Goal: Transaction & Acquisition: Obtain resource

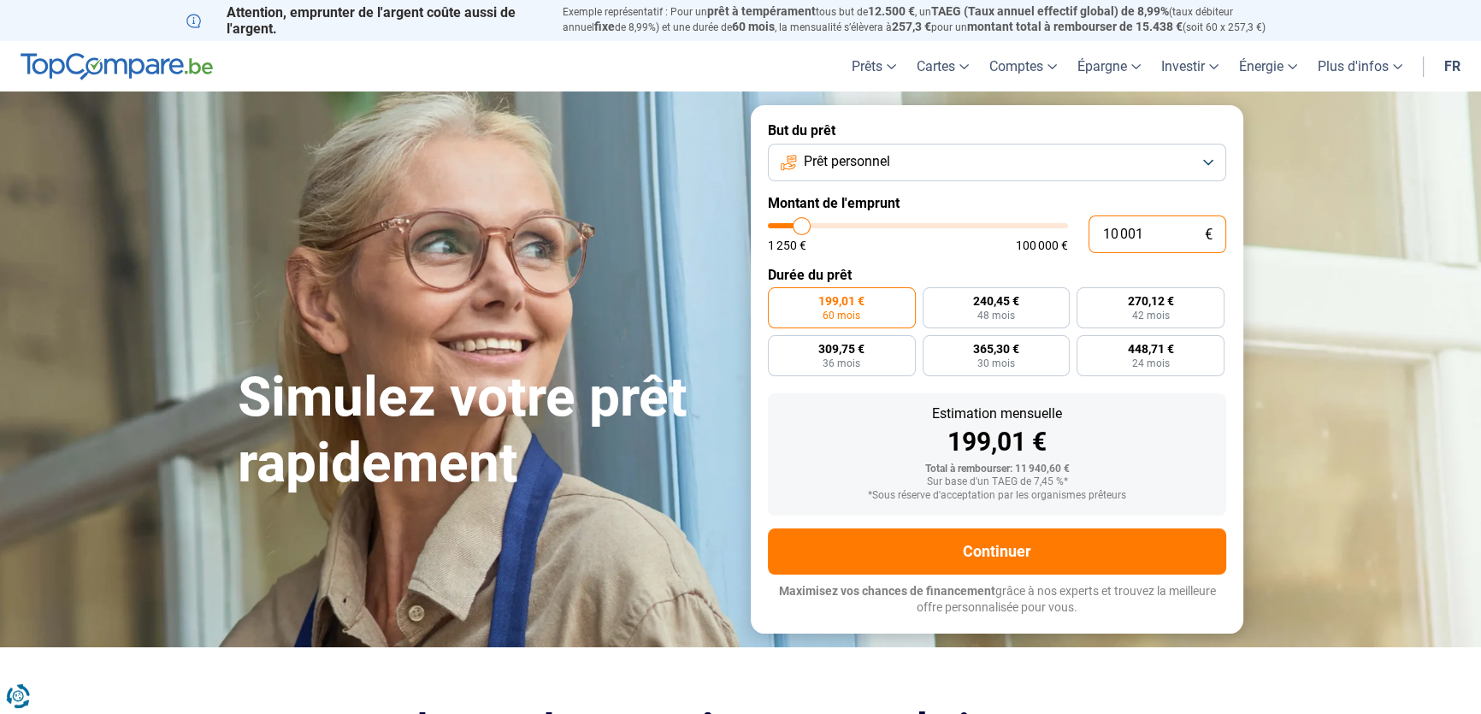
drag, startPoint x: 1138, startPoint y: 234, endPoint x: 1109, endPoint y: 224, distance: 30.8
click at [1078, 222] on div "10 001 € 1 250 € 100 000 €" at bounding box center [997, 234] width 458 height 38
click at [1150, 231] on input "10 001" at bounding box center [1157, 234] width 138 height 38
drag, startPoint x: 1150, startPoint y: 231, endPoint x: 1061, endPoint y: 229, distance: 88.9
click at [1061, 229] on div "10 001 € 1 250 € 100 000 €" at bounding box center [997, 234] width 458 height 38
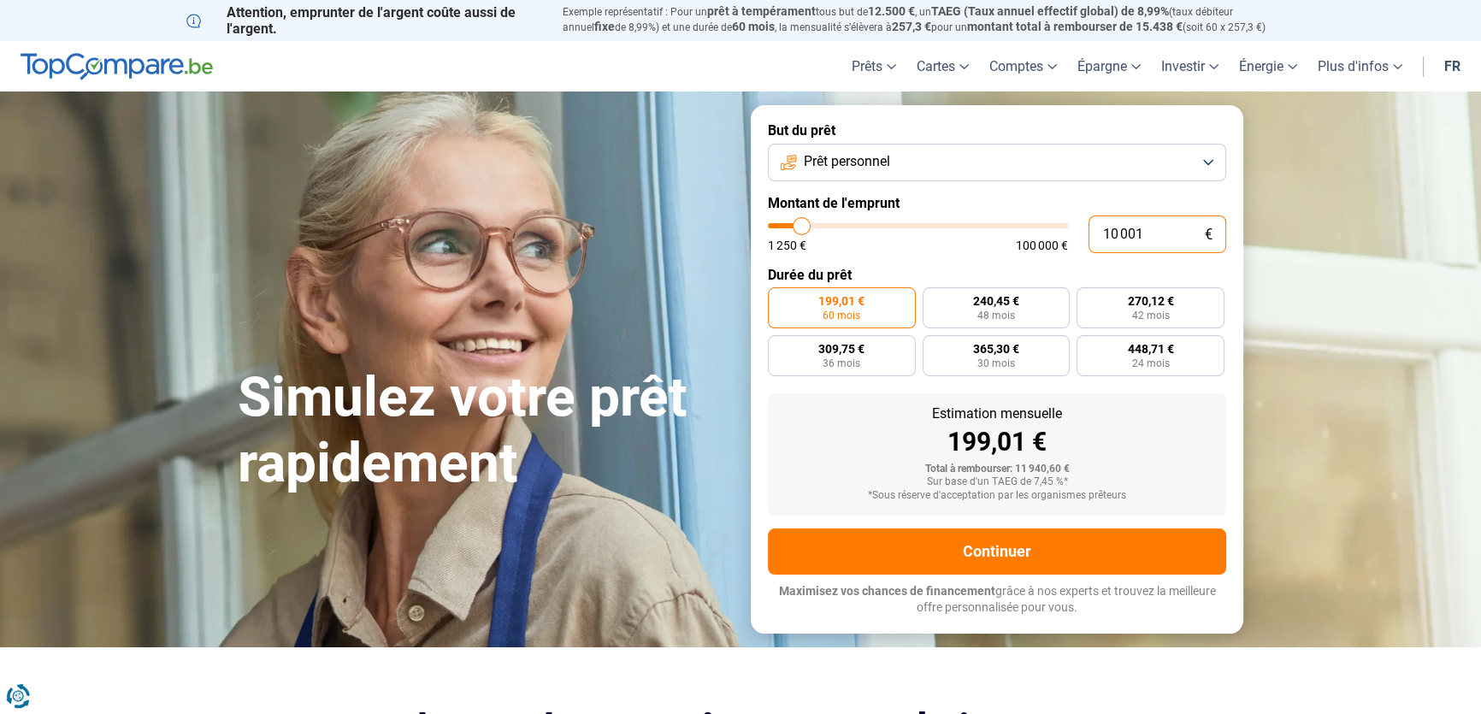
type input "10000"
radio input "true"
type input "1"
type input "1250"
type input "15"
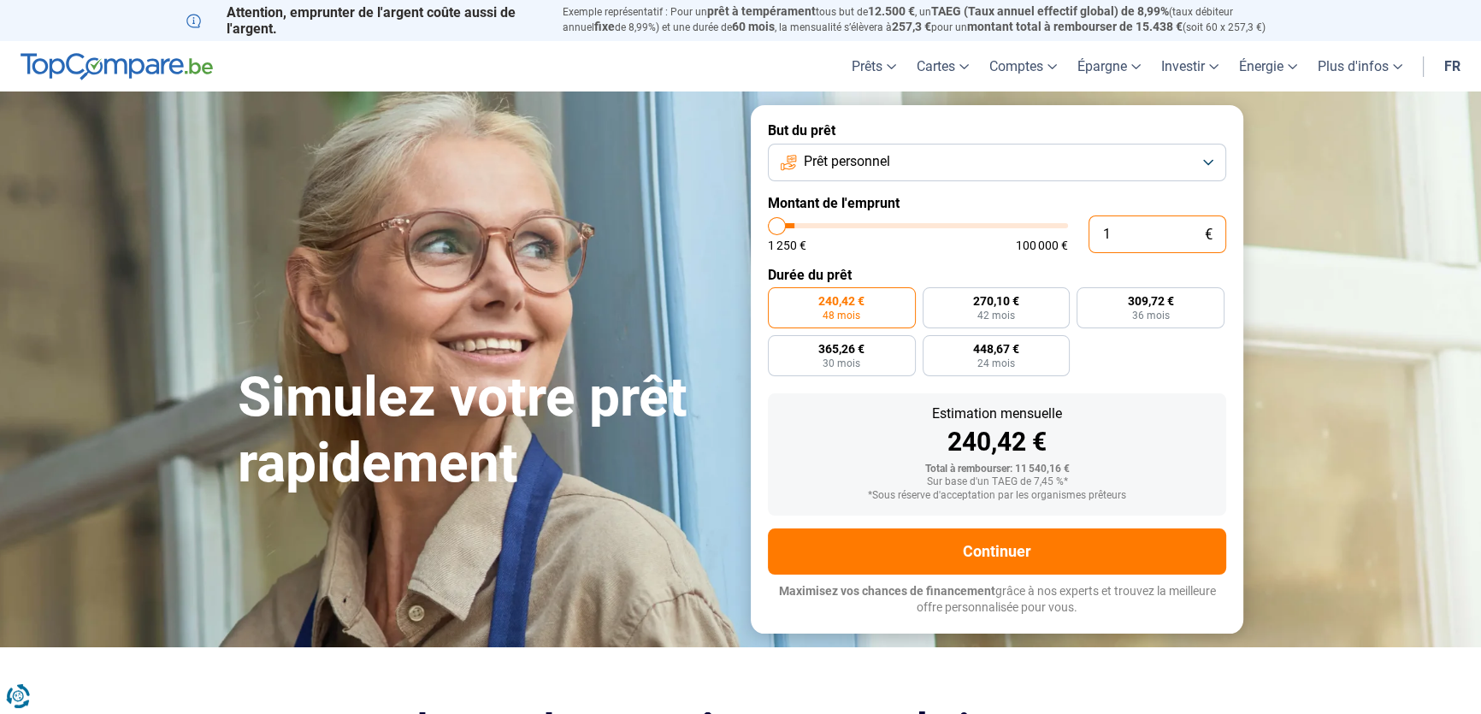
type input "1250"
type input "150"
type input "1250"
type input "1 500"
type input "1500"
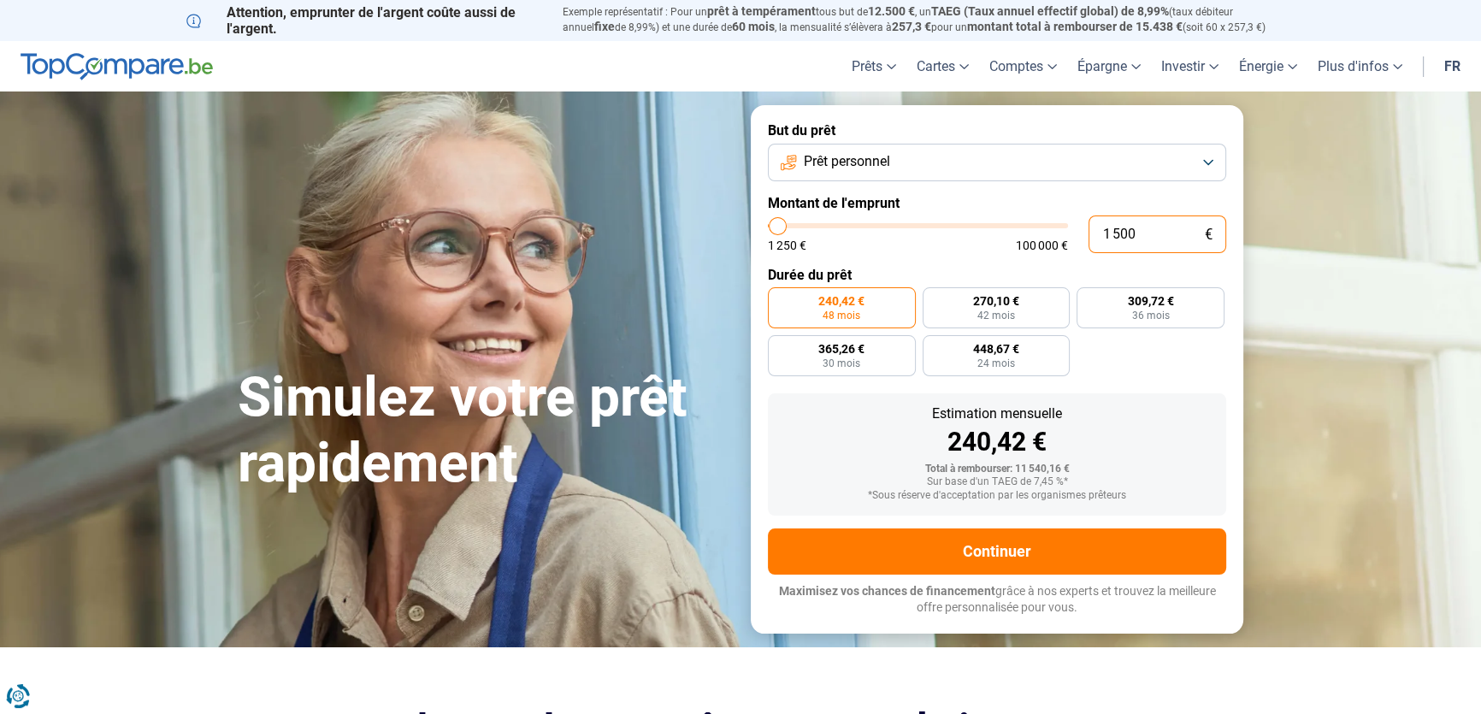
type input "1 500"
radio input "true"
click at [1182, 377] on form "But du prêt Prêt personnel Montant de l'emprunt 1 500 € 1 250 € 100 000 € Durée…" at bounding box center [997, 368] width 492 height 527
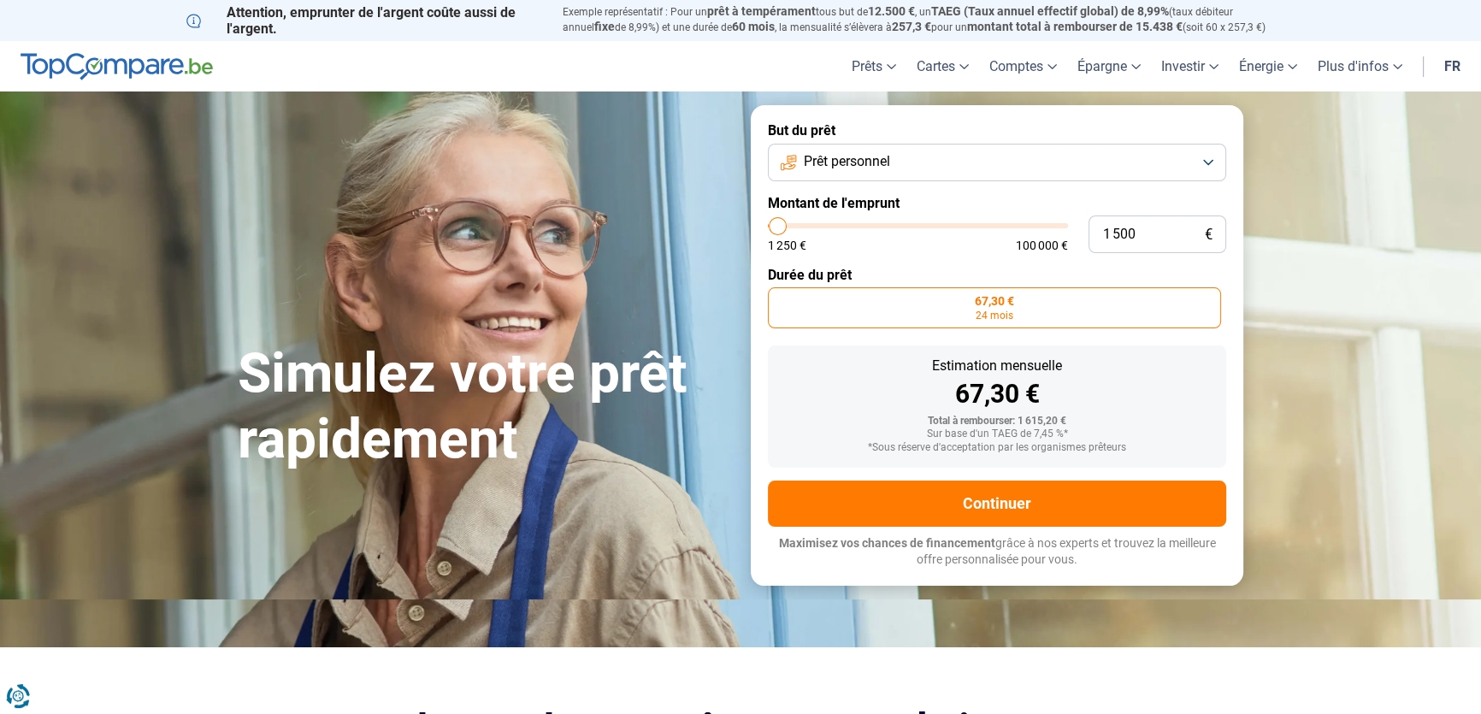
click at [1020, 291] on label "67,30 € 24 mois" at bounding box center [994, 307] width 453 height 41
click at [779, 291] on input "67,30 € 24 mois" at bounding box center [773, 292] width 11 height 11
click at [936, 251] on div "1 500 € 1 250 € 100 000 €" at bounding box center [997, 234] width 458 height 38
click at [894, 146] on button "Prêt personnel" at bounding box center [997, 163] width 458 height 38
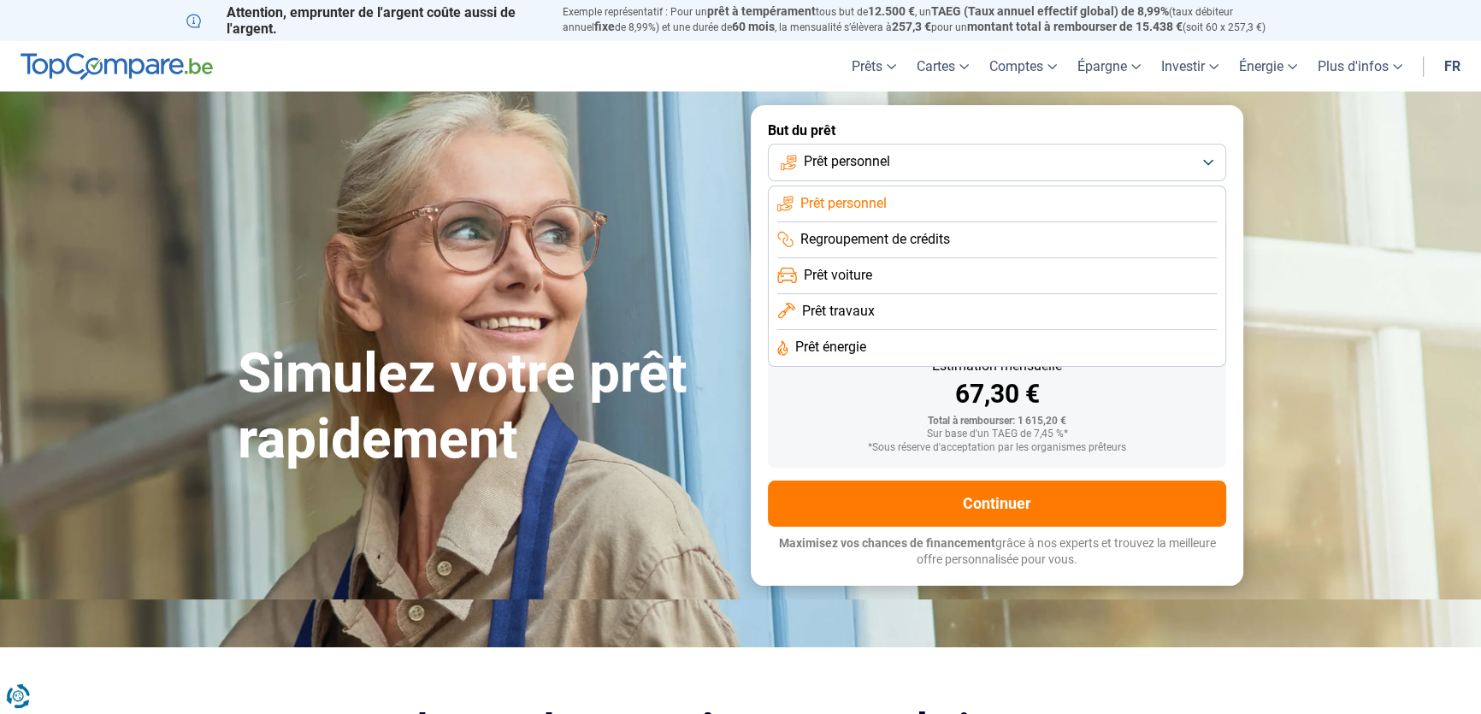
click at [894, 146] on button "Prêt personnel" at bounding box center [997, 163] width 458 height 38
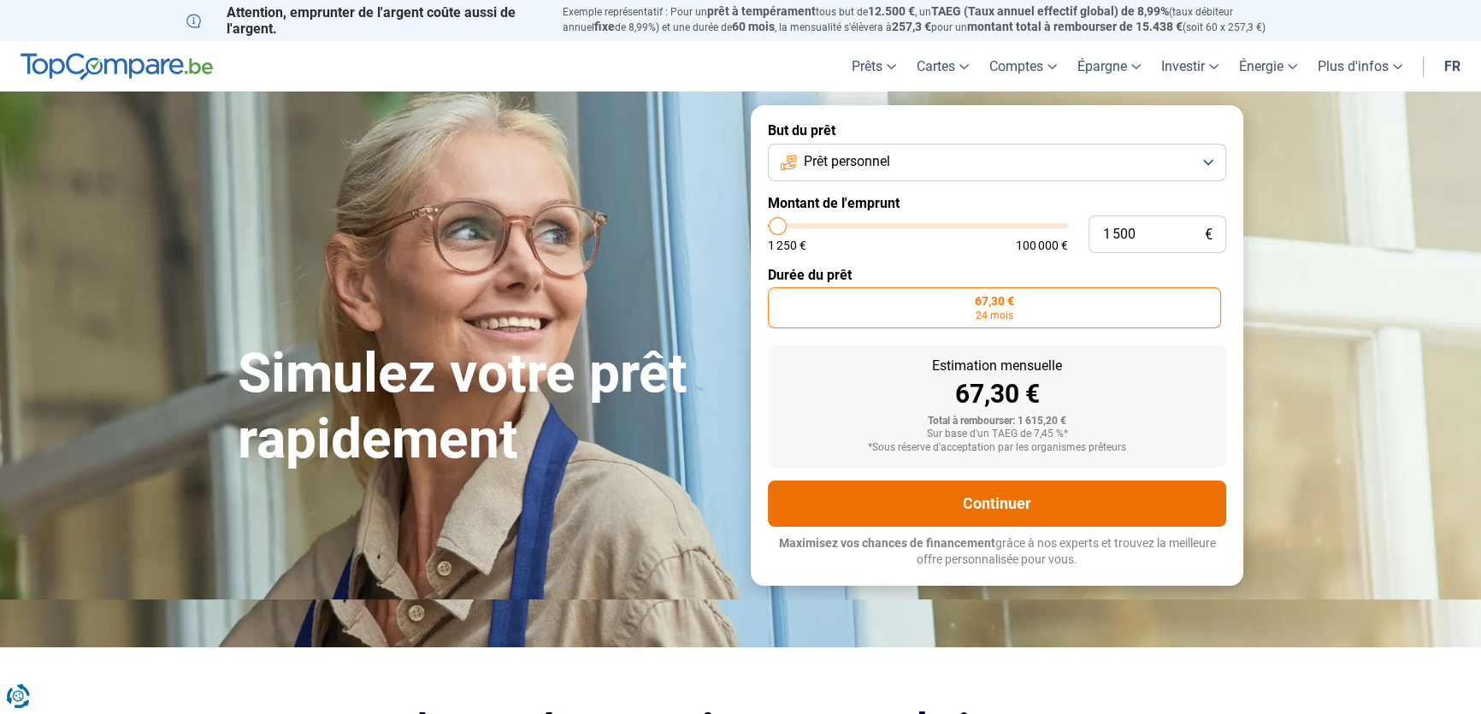
click at [939, 510] on button "Continuer" at bounding box center [997, 503] width 458 height 46
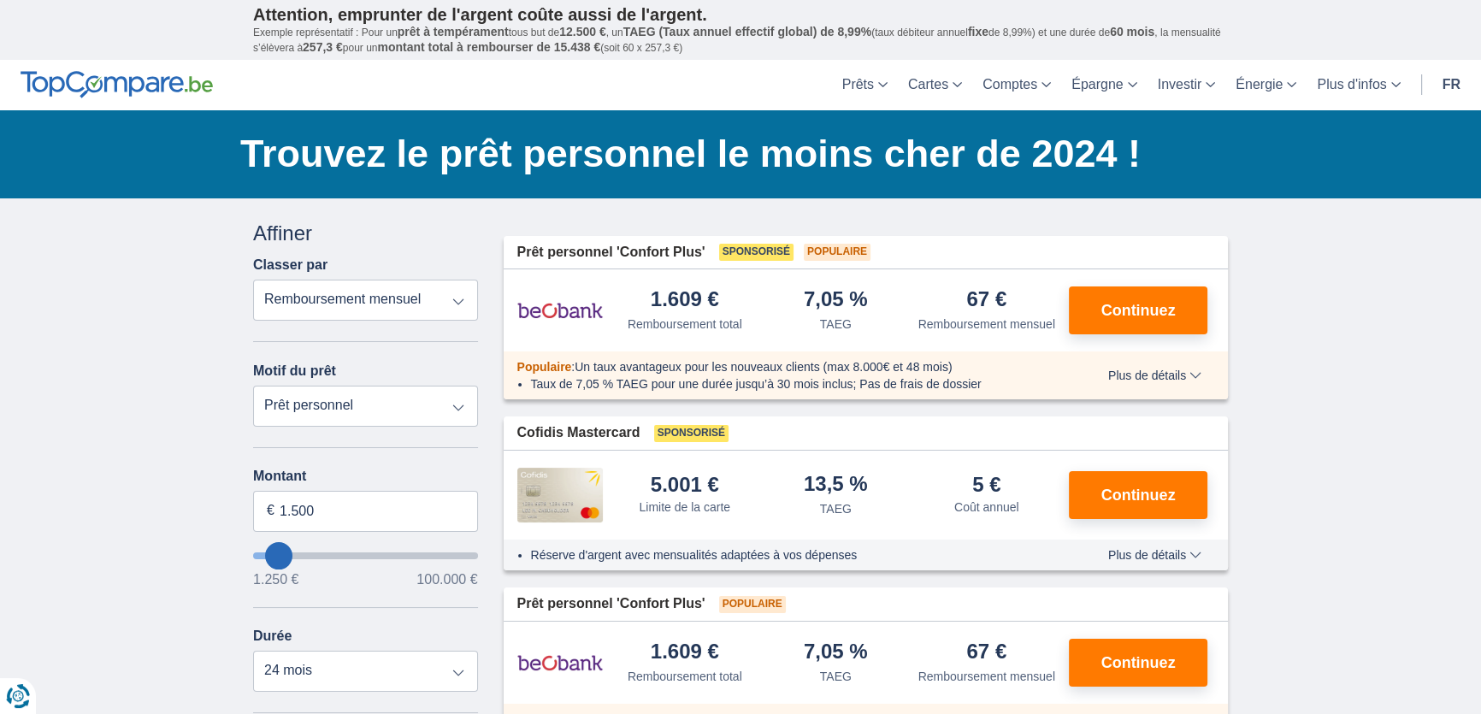
drag, startPoint x: 0, startPoint y: 0, endPoint x: 189, endPoint y: 374, distance: 418.7
click at [345, 286] on select "Remboursement total TAEG Remboursement mensuel" at bounding box center [365, 300] width 225 height 41
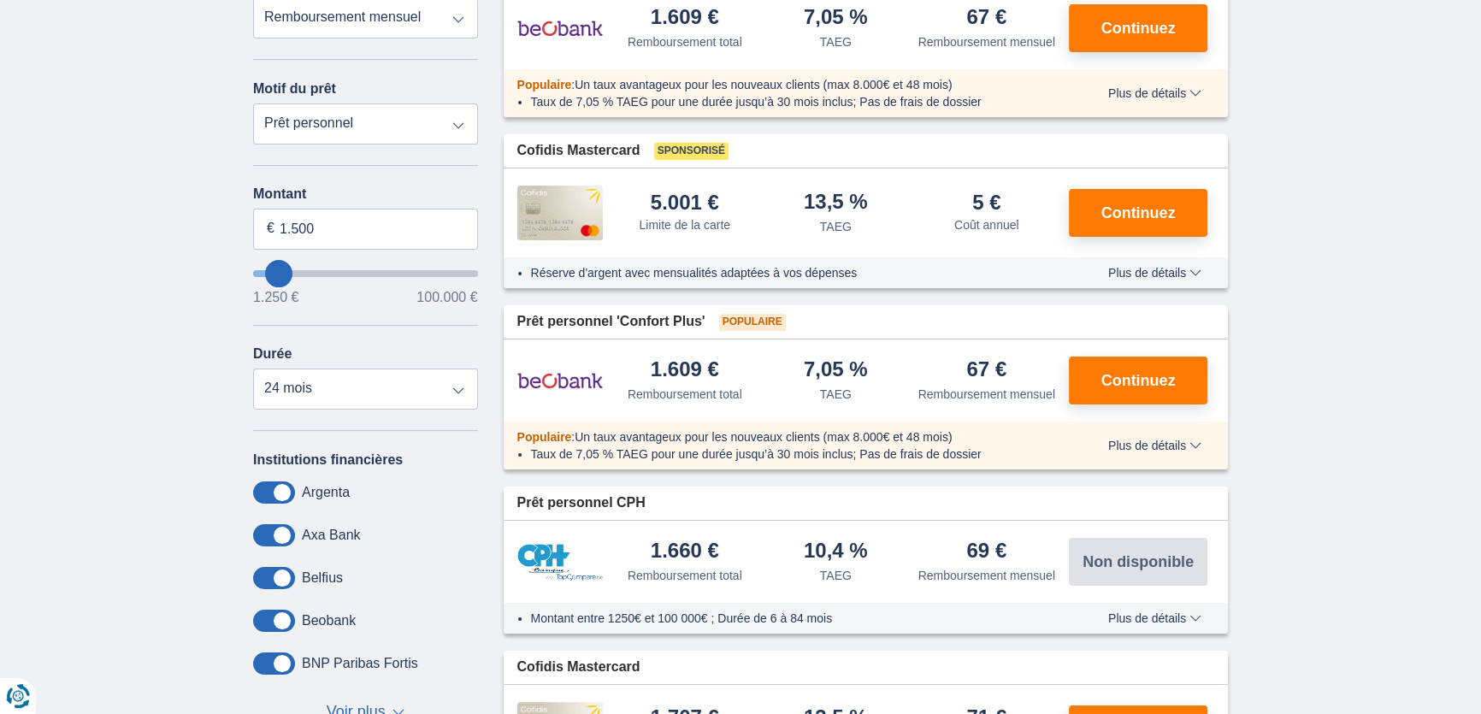
scroll to position [310, 0]
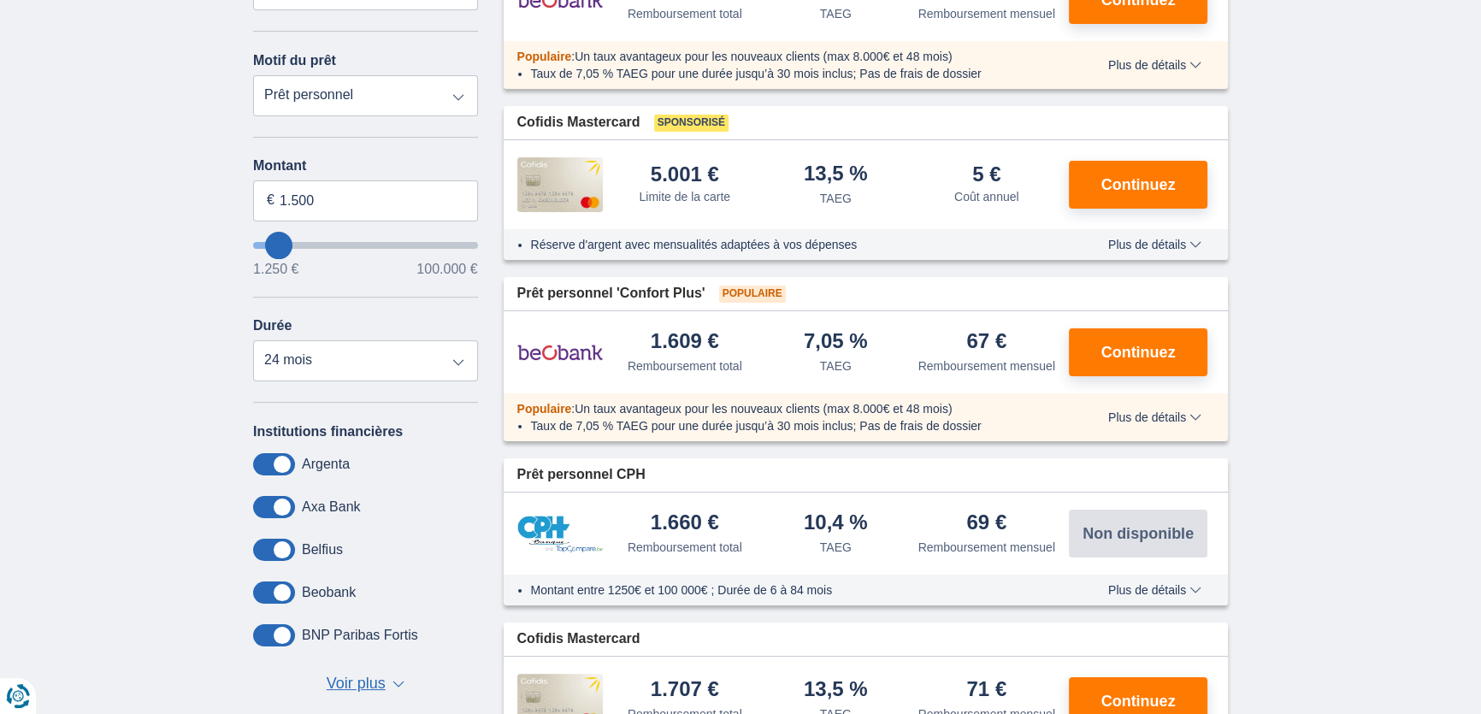
click at [120, 309] on div "× widget.non-eligible-application.title widget.non-eligible-application.text no…" at bounding box center [740, 444] width 1481 height 1112
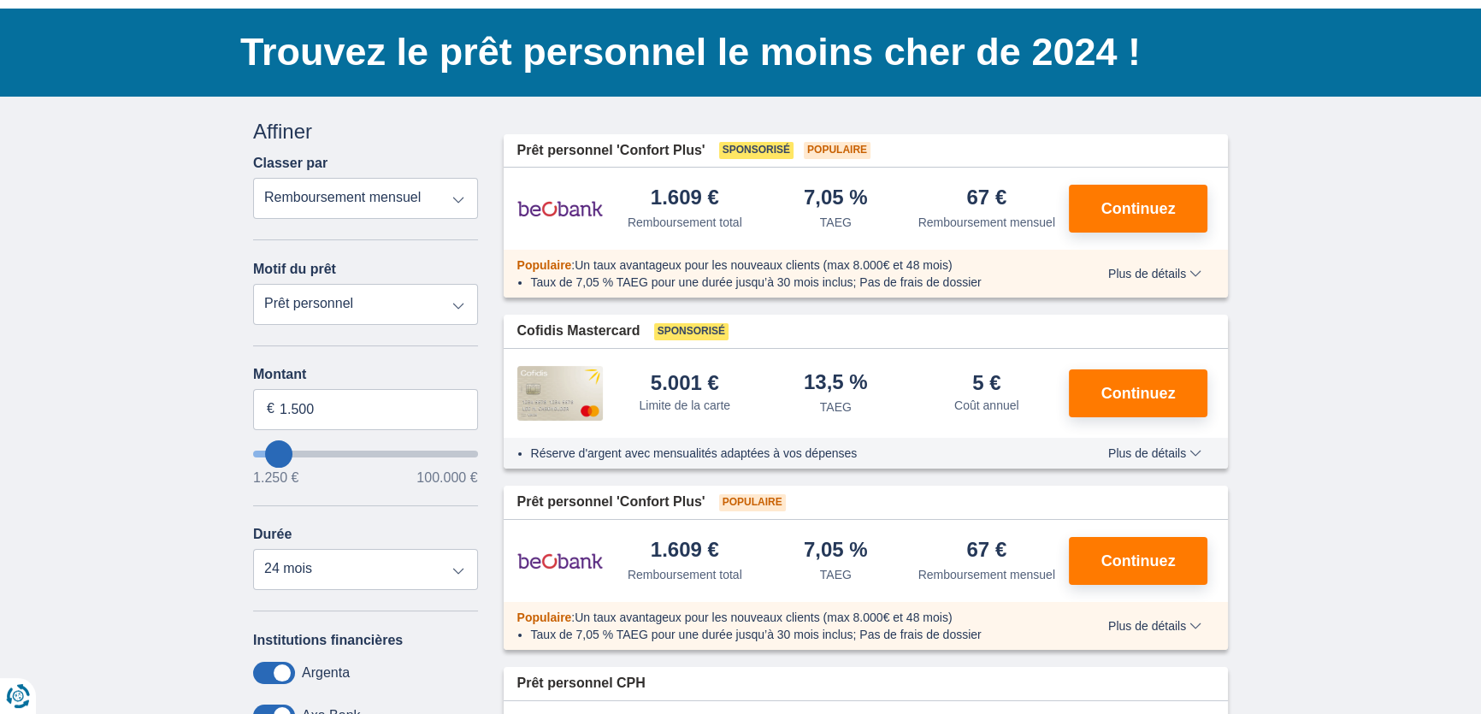
scroll to position [0, 0]
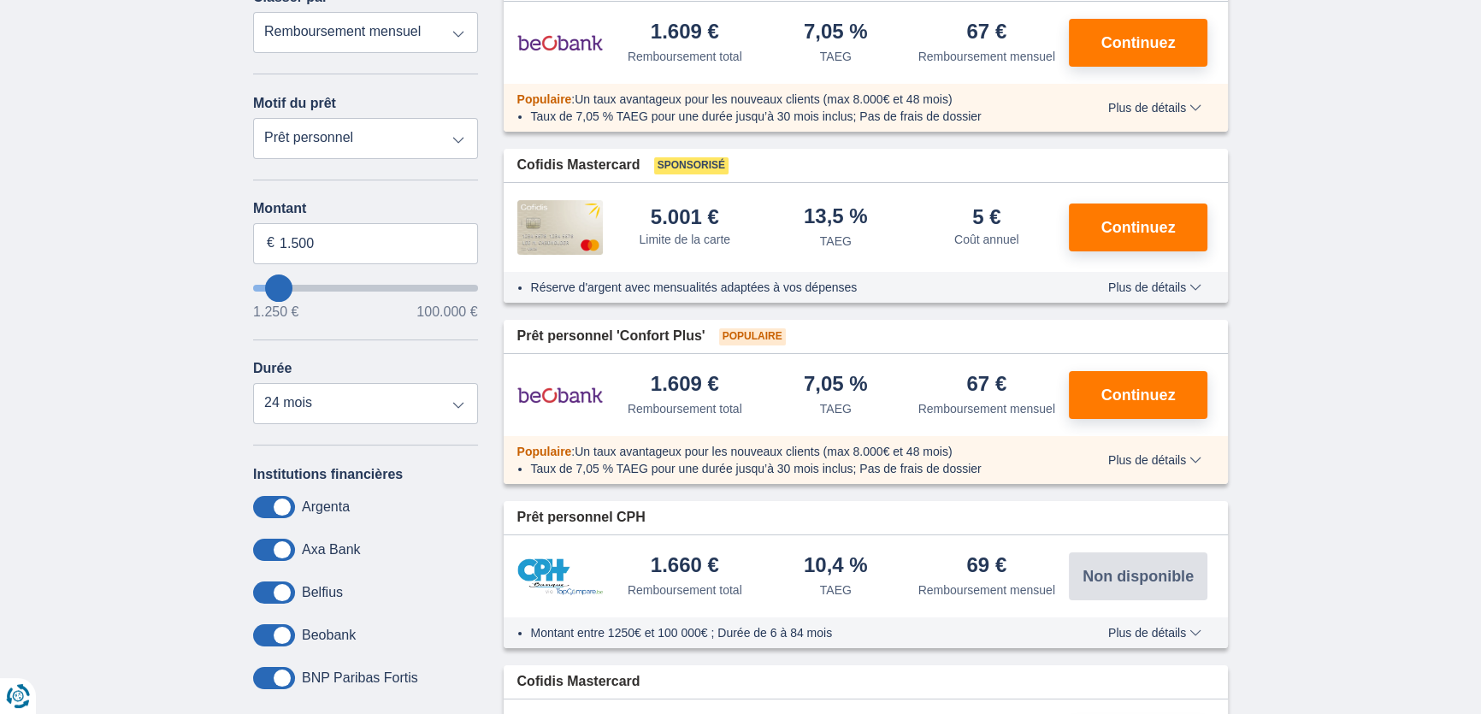
scroll to position [310, 0]
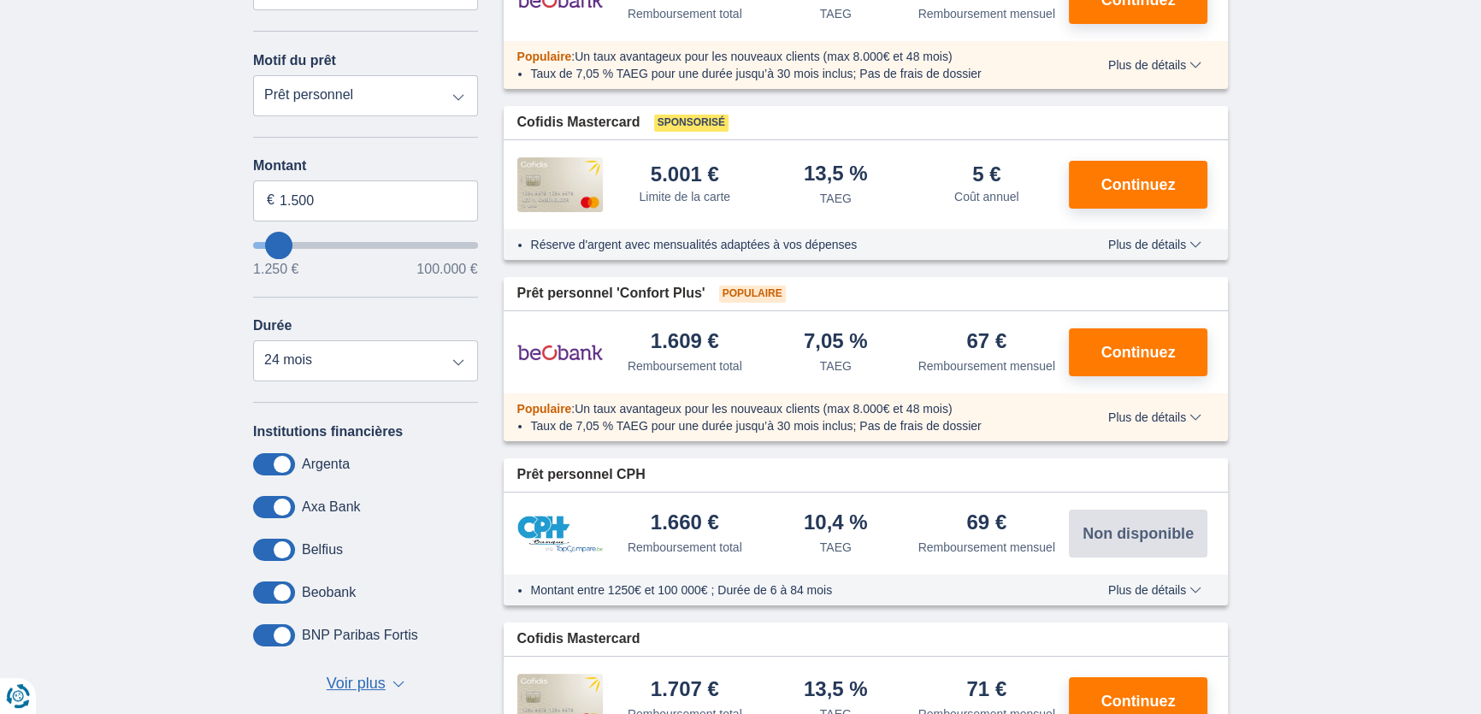
click at [1359, 468] on div "× widget.non-eligible-application.title widget.non-eligible-application.text no…" at bounding box center [740, 444] width 1481 height 1112
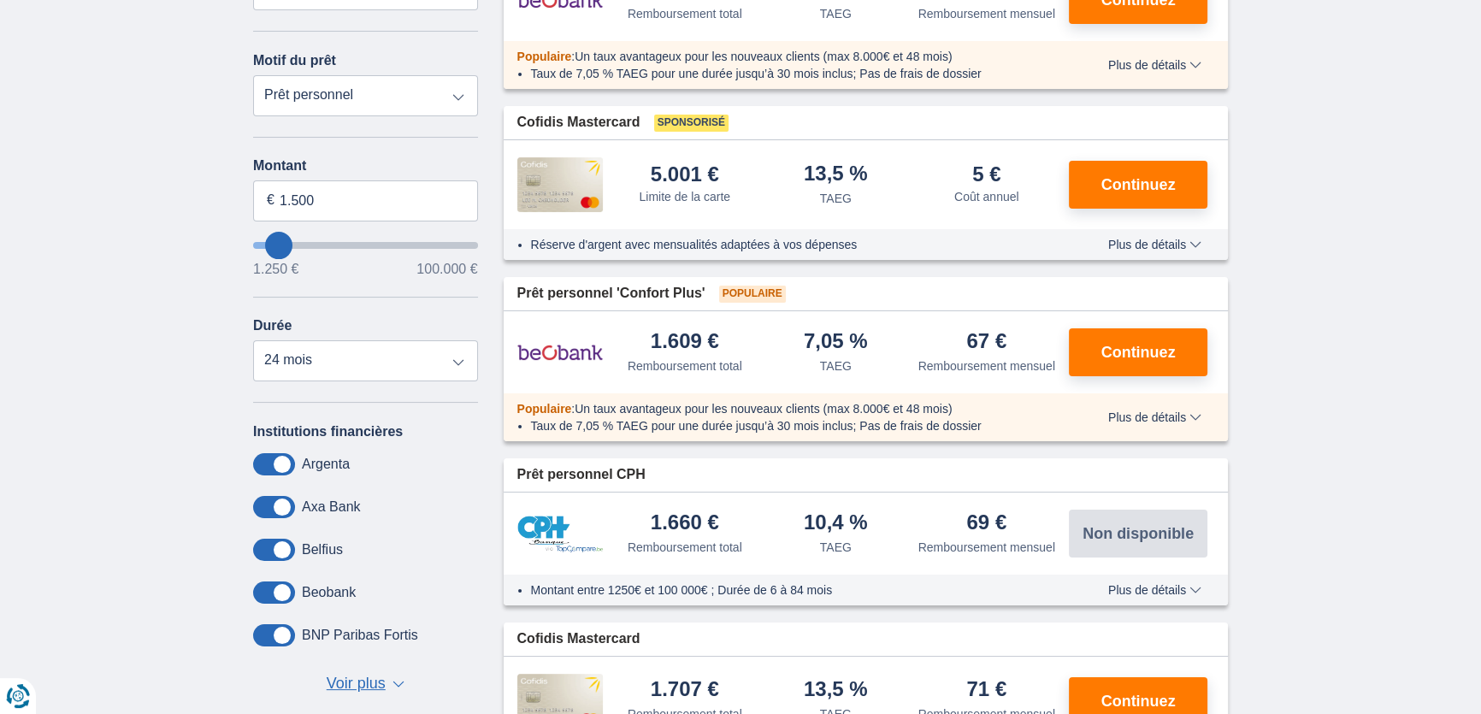
click at [1359, 468] on div "× widget.non-eligible-application.title widget.non-eligible-application.text no…" at bounding box center [740, 444] width 1481 height 1112
click at [1085, 368] on button "Continuez" at bounding box center [1138, 352] width 138 height 48
